Goal: Information Seeking & Learning: Learn about a topic

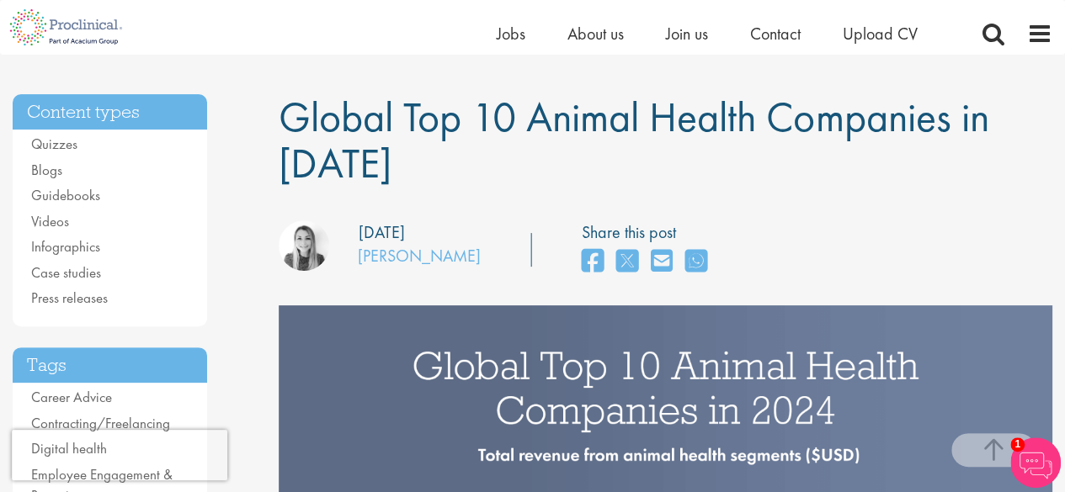
scroll to position [54, 0]
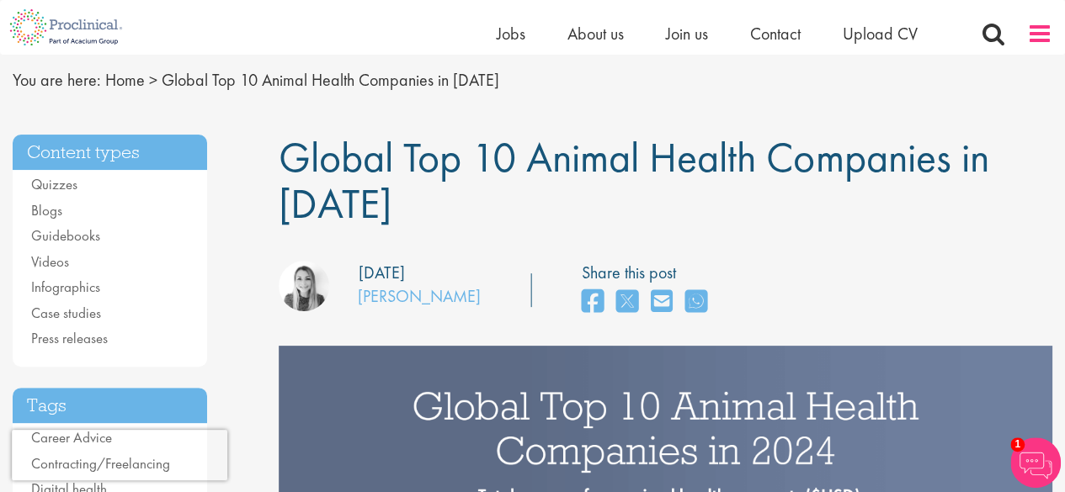
click at [1044, 34] on span at bounding box center [1039, 33] width 25 height 25
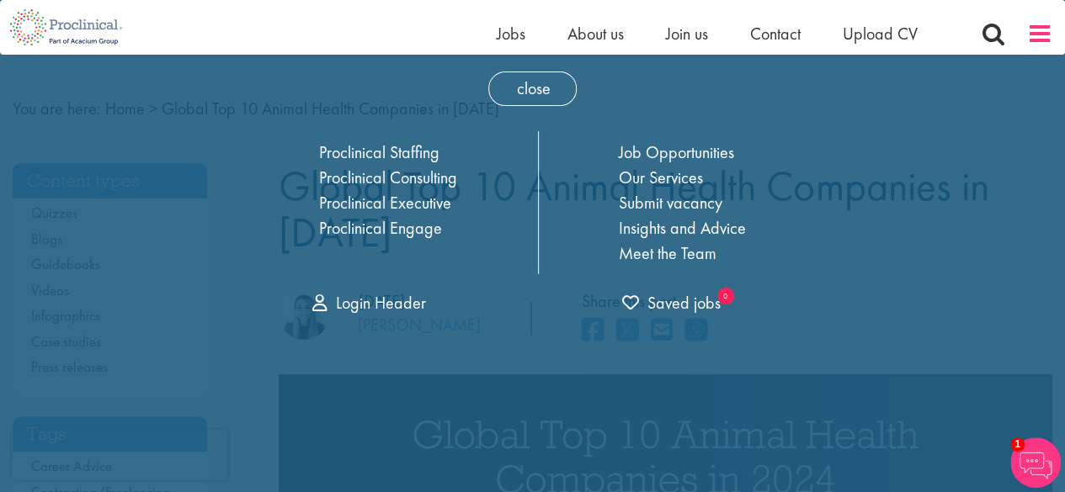
scroll to position [0, 0]
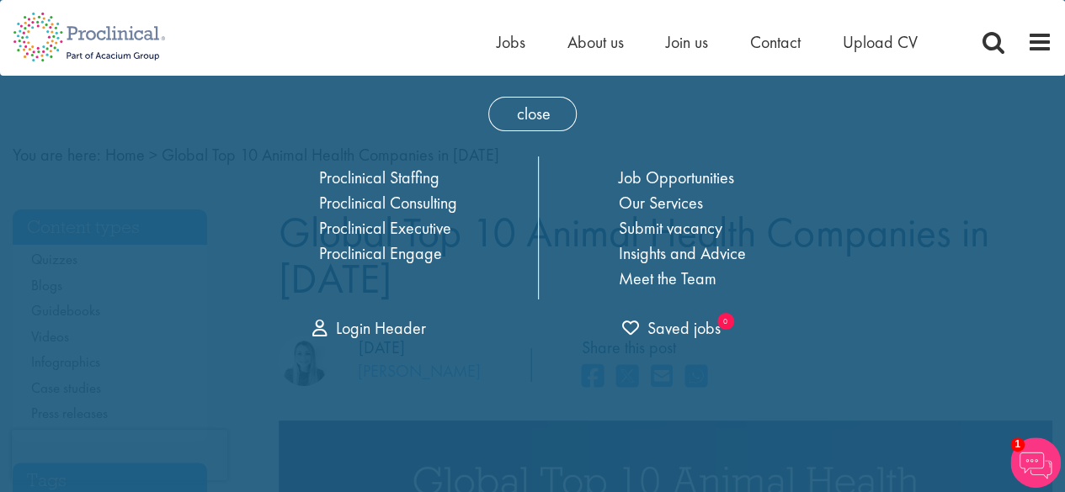
click at [547, 116] on span "close" at bounding box center [532, 114] width 88 height 35
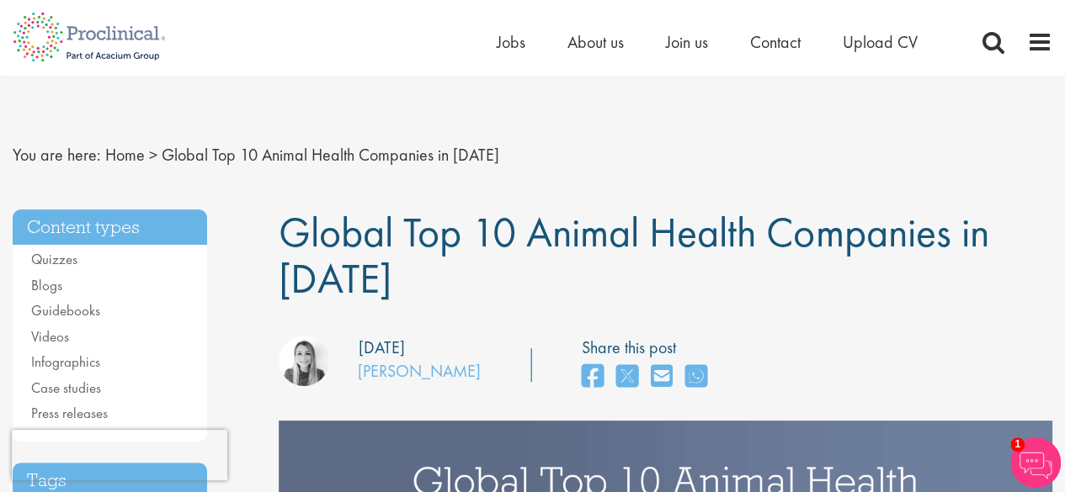
drag, startPoint x: 1063, startPoint y: 1, endPoint x: 700, endPoint y: 162, distance: 397.1
click at [700, 162] on nav "You are here: Home > Global Top 10 Animal Health Companies in [DATE]" at bounding box center [532, 155] width 1039 height 41
click at [1036, 43] on span at bounding box center [1039, 41] width 25 height 25
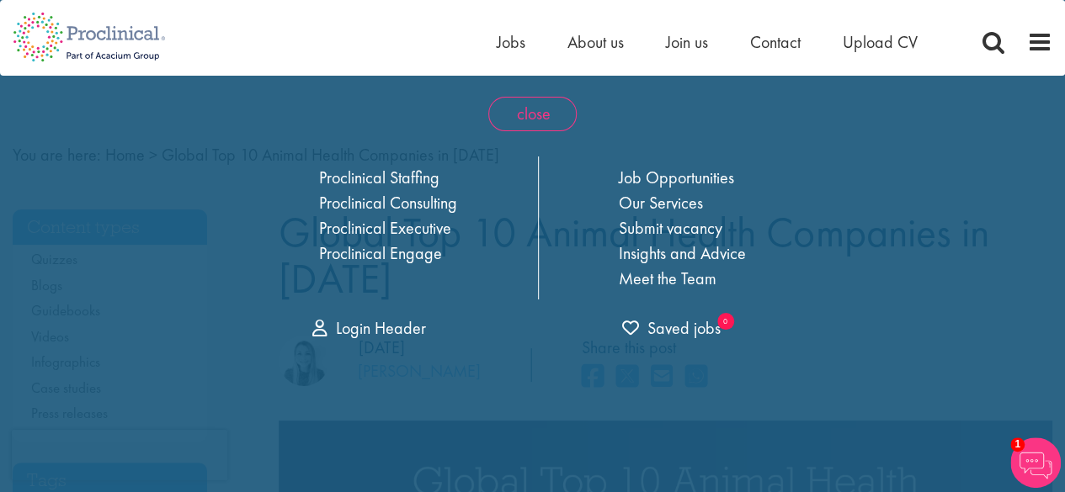
click at [545, 122] on span "close" at bounding box center [532, 114] width 88 height 35
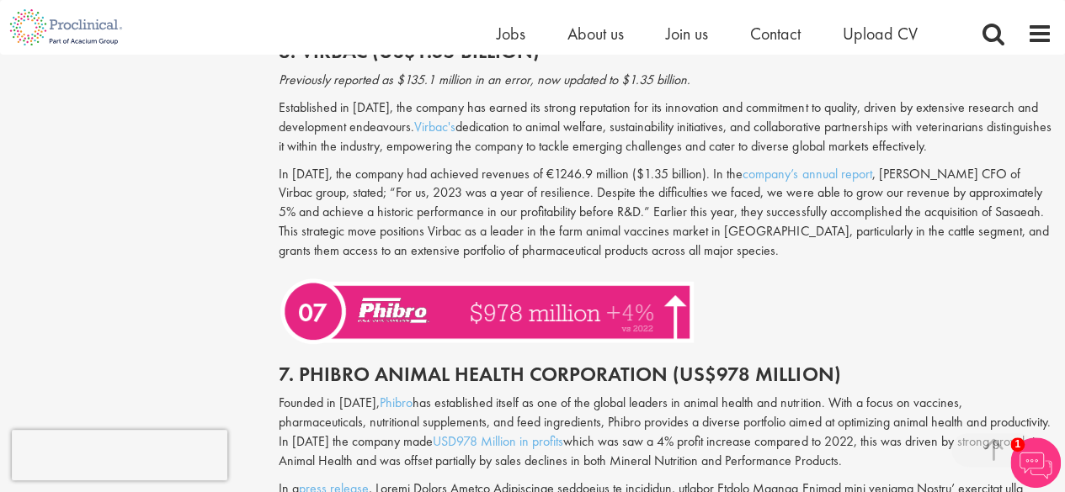
scroll to position [177, 0]
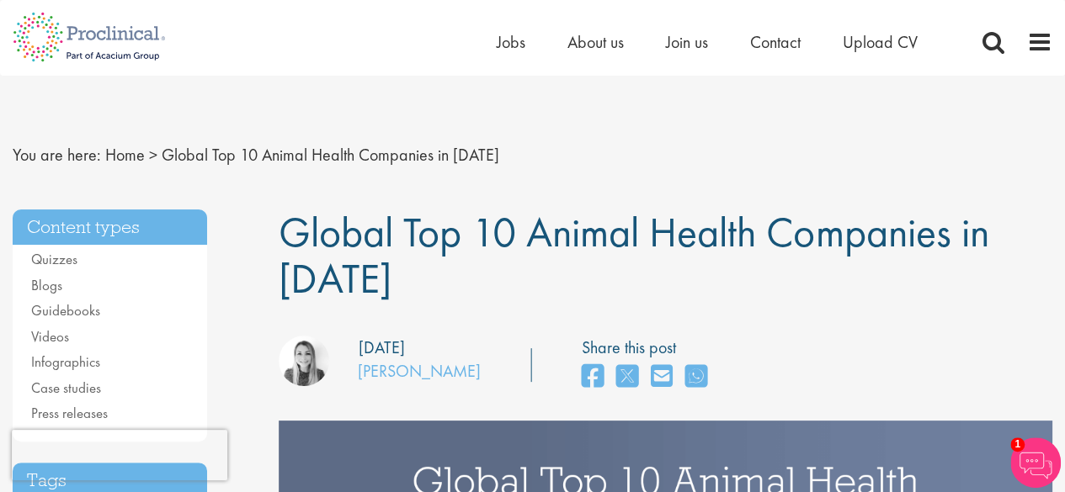
drag, startPoint x: 0, startPoint y: 0, endPoint x: 825, endPoint y: 129, distance: 834.8
